Goal: Share content: Share content

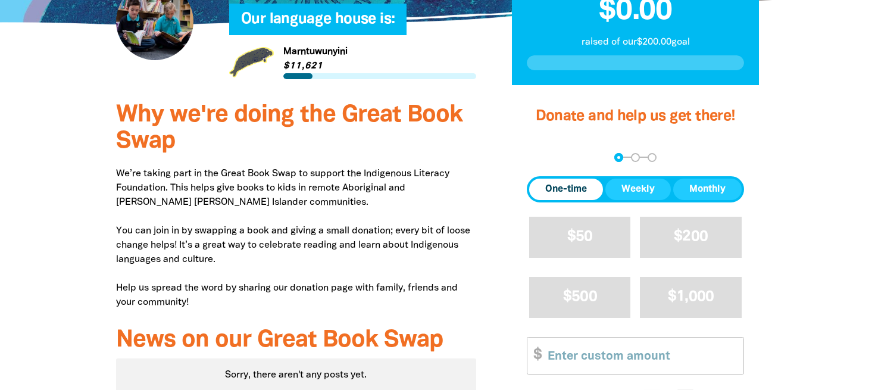
scroll to position [427, 0]
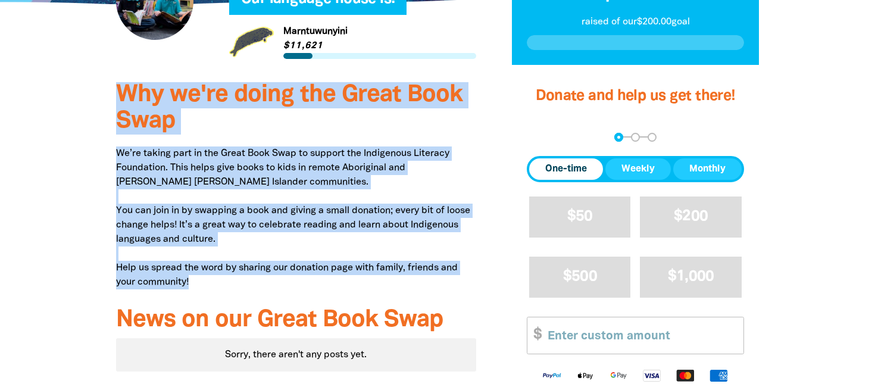
drag, startPoint x: 116, startPoint y: 91, endPoint x: 238, endPoint y: 285, distance: 229.0
click at [238, 285] on div "Why we're doing the Great Book Swap We’re taking part in the Great Book Swap to…" at bounding box center [296, 283] width 396 height 426
copy div "Why we're doing the Great Book Swap We’re taking part in the Great Book Swap to…"
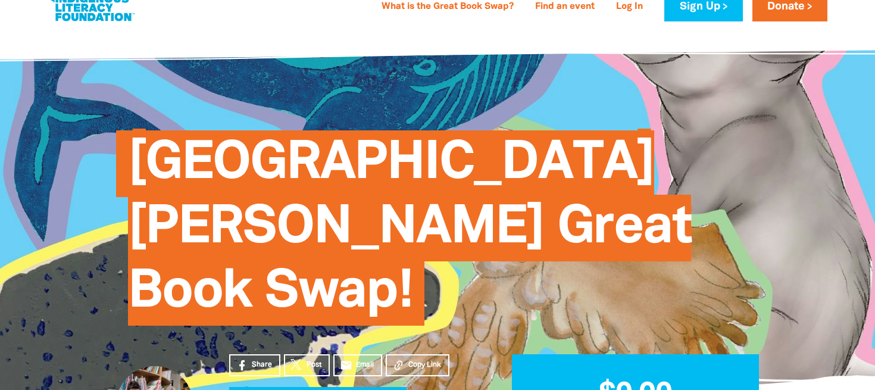
scroll to position [0, 0]
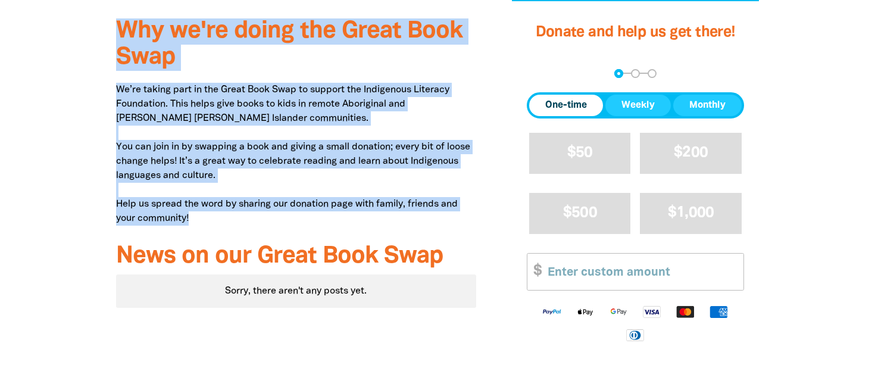
click at [275, 148] on p "We’re taking part in the Great Book Swap to support the Indigenous Literacy Fou…" at bounding box center [296, 154] width 360 height 143
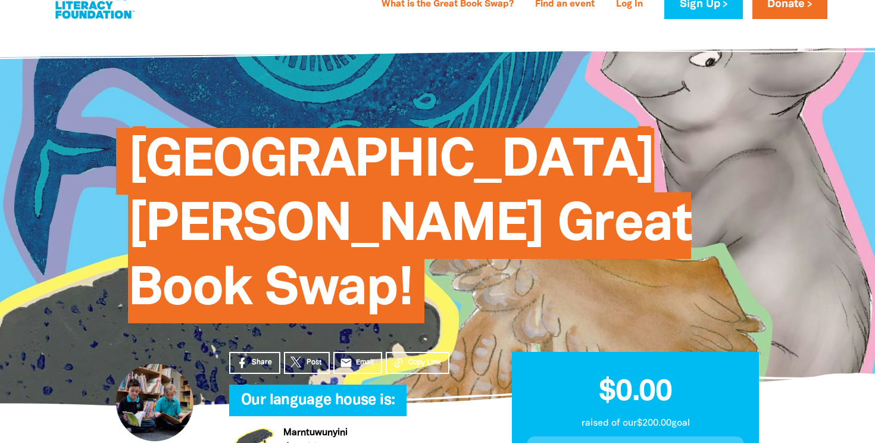
scroll to position [35, 0]
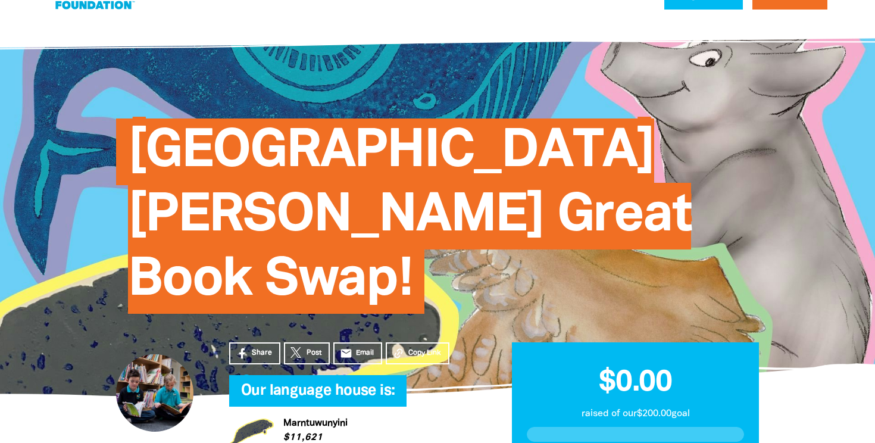
drag, startPoint x: 416, startPoint y: 269, endPoint x: 277, endPoint y: 253, distance: 139.6
click at [274, 260] on h1 "[GEOGRAPHIC_DATA][PERSON_NAME] Great Book Swap!" at bounding box center [449, 216] width 643 height 193
click at [277, 253] on h1 "[GEOGRAPHIC_DATA][PERSON_NAME] Great Book Swap!" at bounding box center [449, 216] width 643 height 193
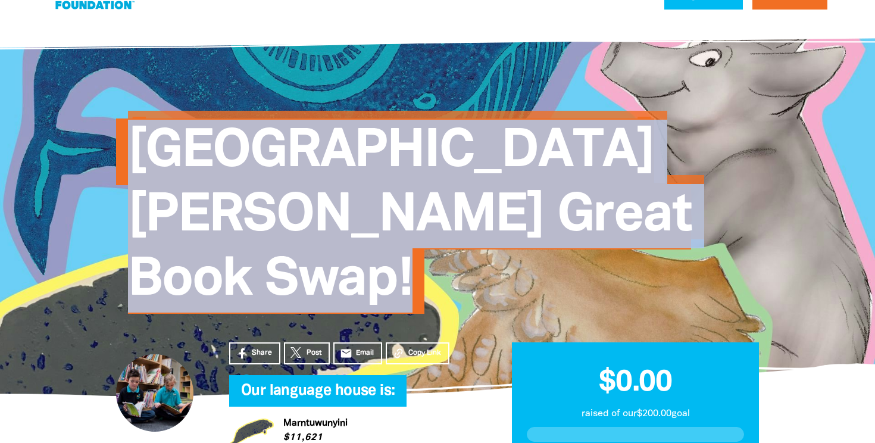
click at [277, 253] on h1 "[GEOGRAPHIC_DATA][PERSON_NAME] Great Book Swap!" at bounding box center [449, 216] width 643 height 193
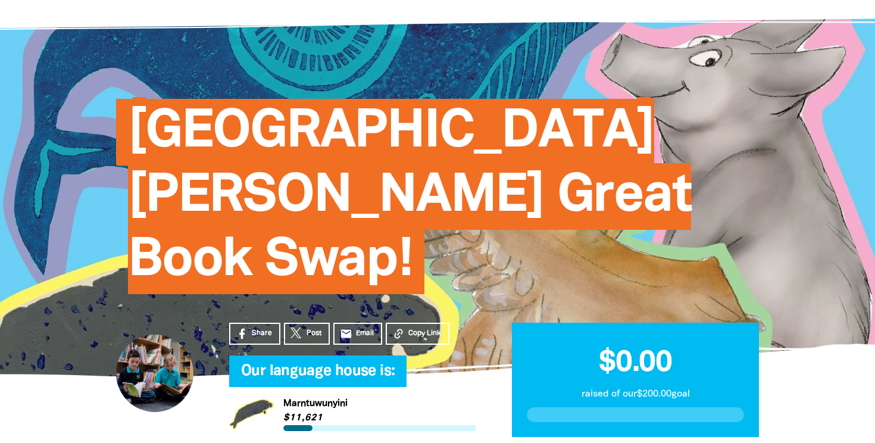
click at [148, 371] on div at bounding box center [154, 373] width 77 height 77
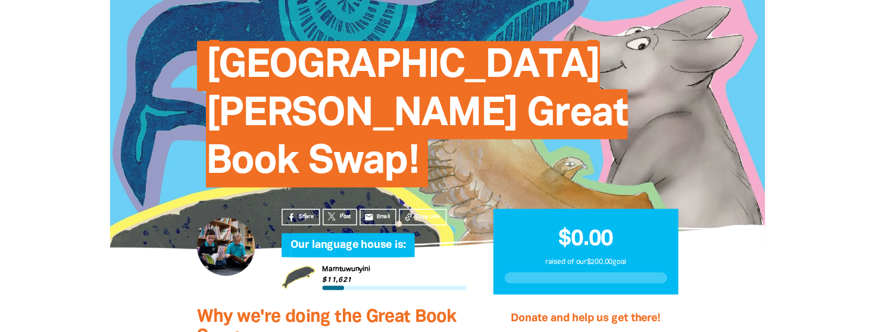
scroll to position [120, 0]
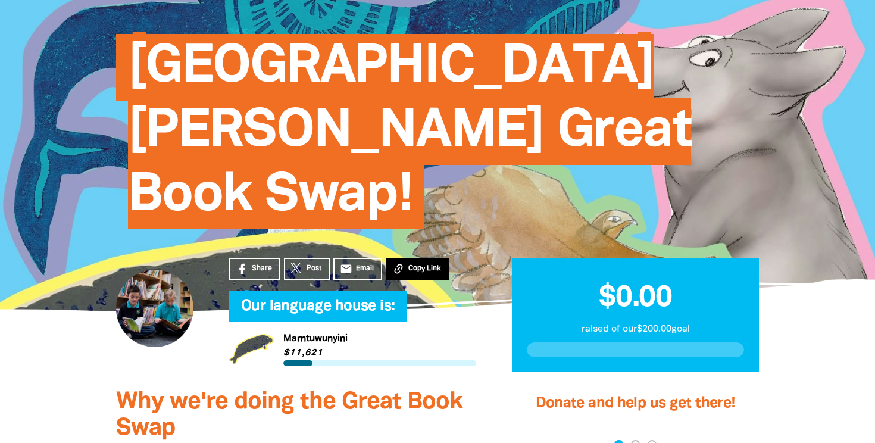
click at [422, 268] on span "Copy Link" at bounding box center [424, 268] width 33 height 11
click at [363, 389] on h3 "Why we're doing the Great Book Swap" at bounding box center [296, 415] width 360 height 52
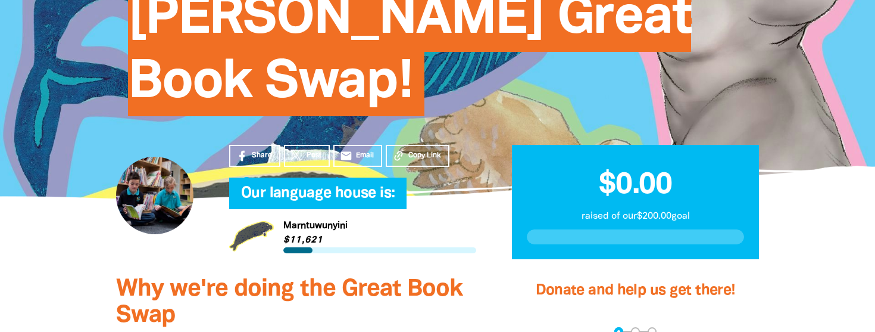
scroll to position [249, 0]
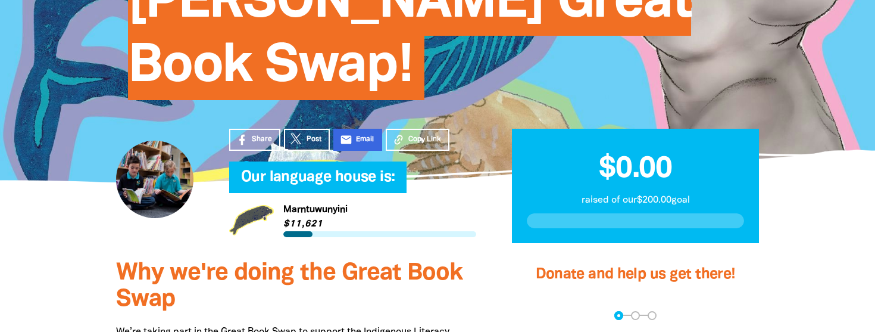
click at [364, 142] on span "Email" at bounding box center [365, 139] width 18 height 11
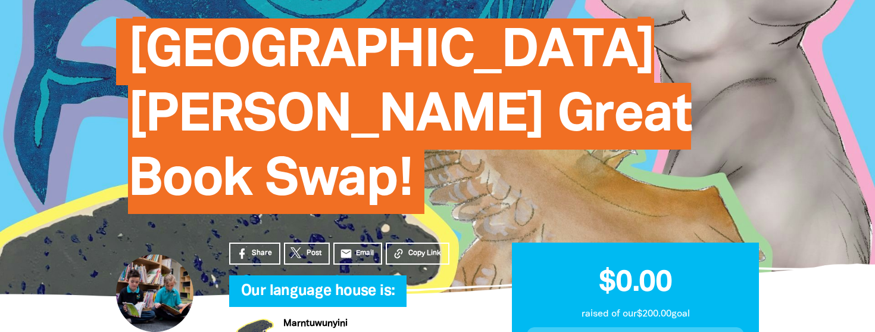
scroll to position [0, 0]
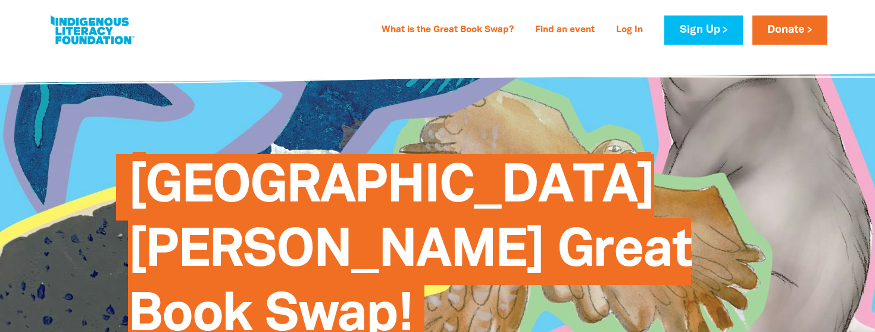
click at [394, 103] on div "[GEOGRAPHIC_DATA][PERSON_NAME] Great Book Swap!" at bounding box center [437, 242] width 679 height 306
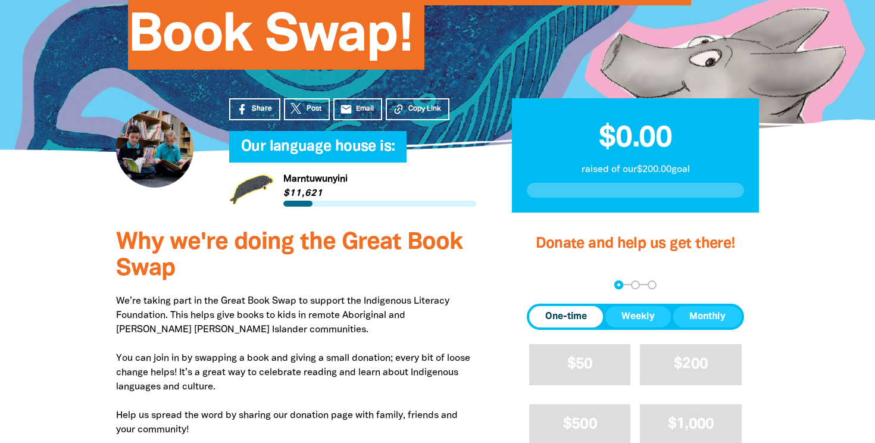
scroll to position [303, 0]
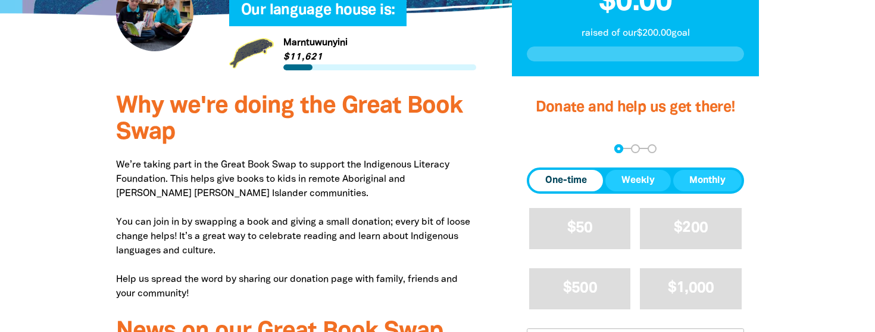
scroll to position [435, 0]
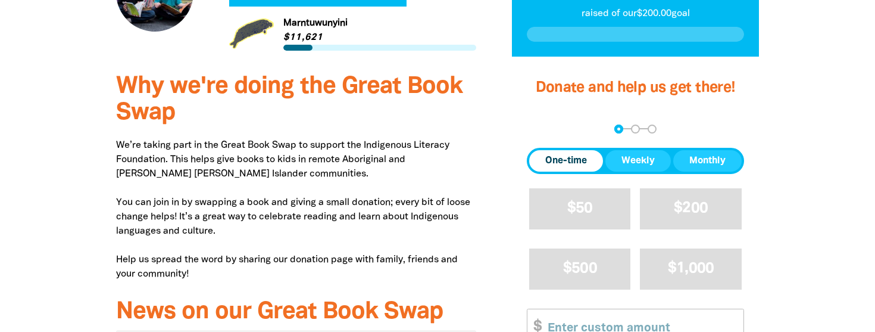
click at [606, 101] on div "Donate and help us get there! arrow_back Back Step 1 Step 2 Step 3 One-time Wee…" at bounding box center [635, 278] width 247 height 420
click at [606, 95] on h4 "Donate and help us get there!" at bounding box center [635, 88] width 247 height 24
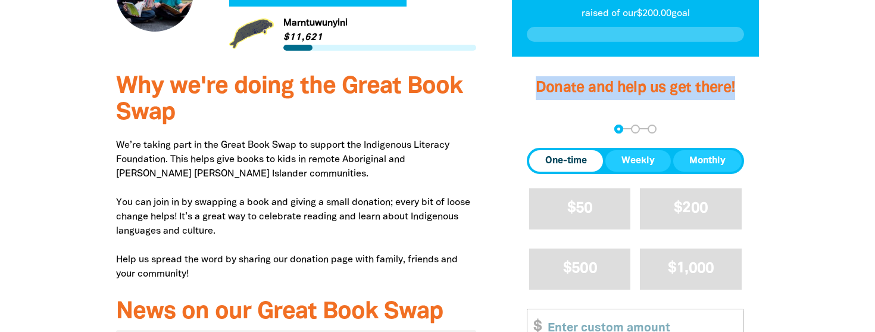
click at [606, 95] on h4 "Donate and help us get there!" at bounding box center [635, 88] width 247 height 24
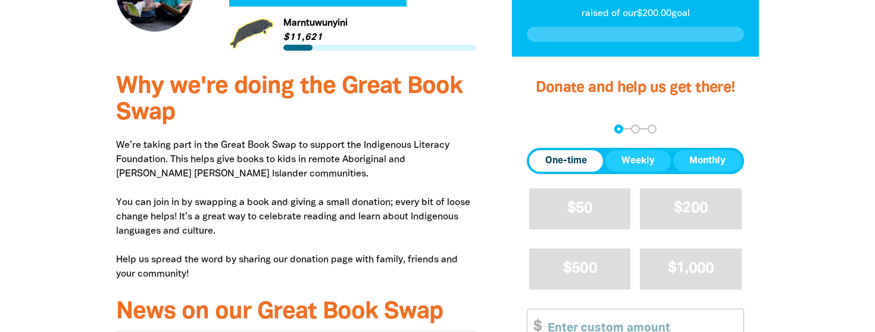
click at [612, 107] on div "Donate and help us get there! arrow_back Back Step 1 Step 2 Step 3 One-time Wee…" at bounding box center [635, 278] width 247 height 420
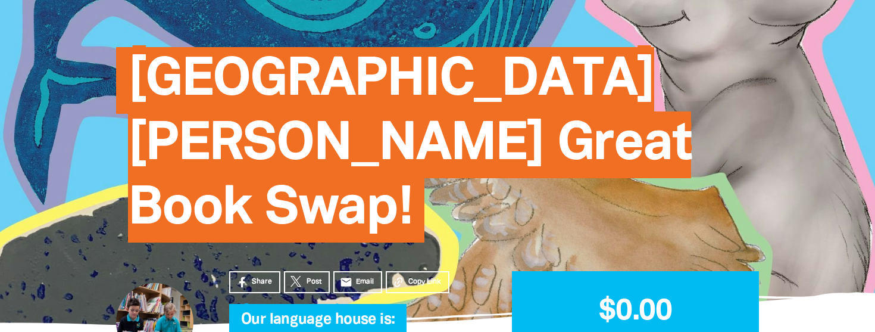
scroll to position [0, 0]
